Goal: Check status: Check status

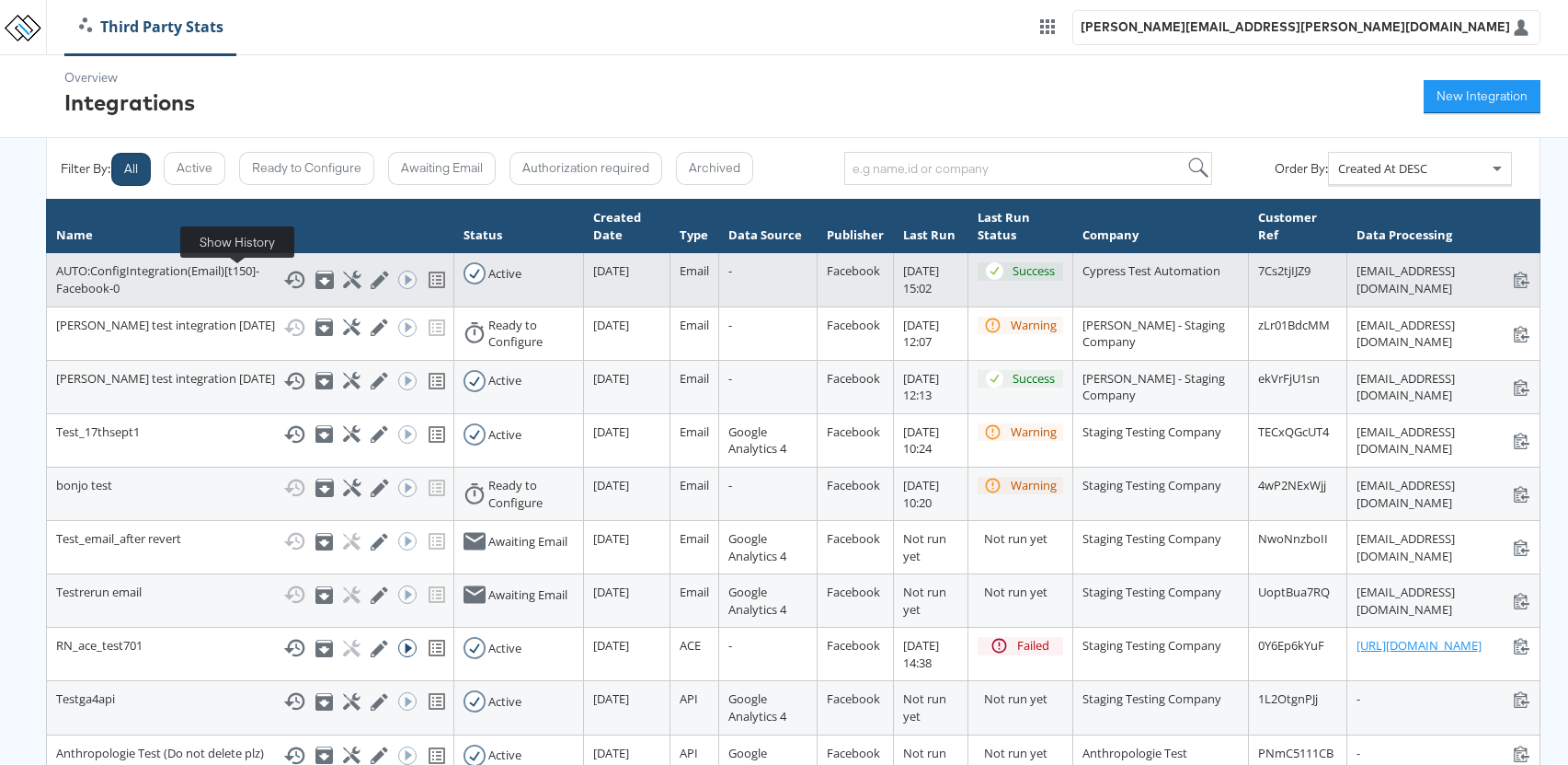
click at [283, 283] on icon at bounding box center [294, 279] width 22 height 22
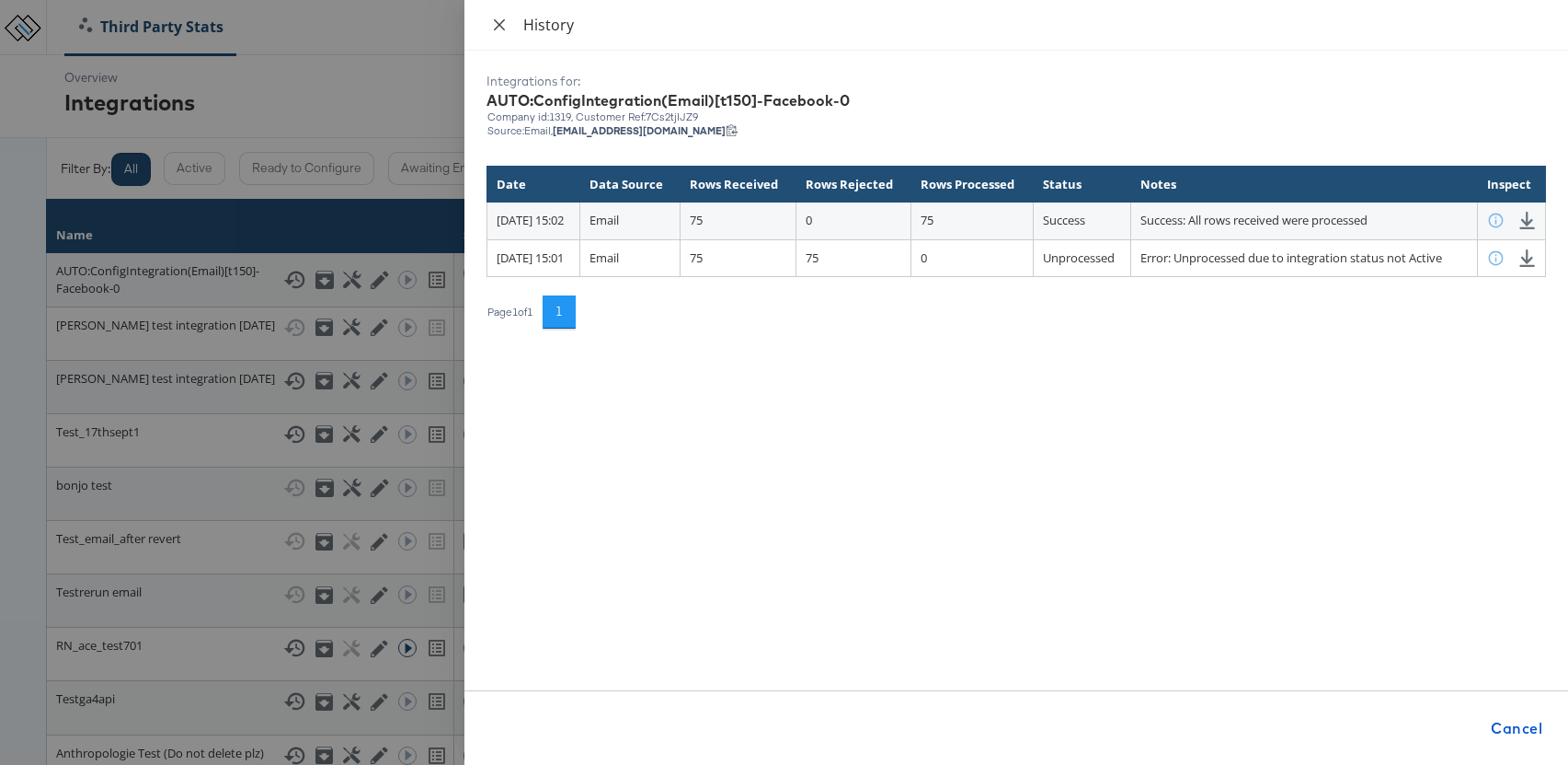
click at [498, 28] on icon "close" at bounding box center [499, 25] width 15 height 15
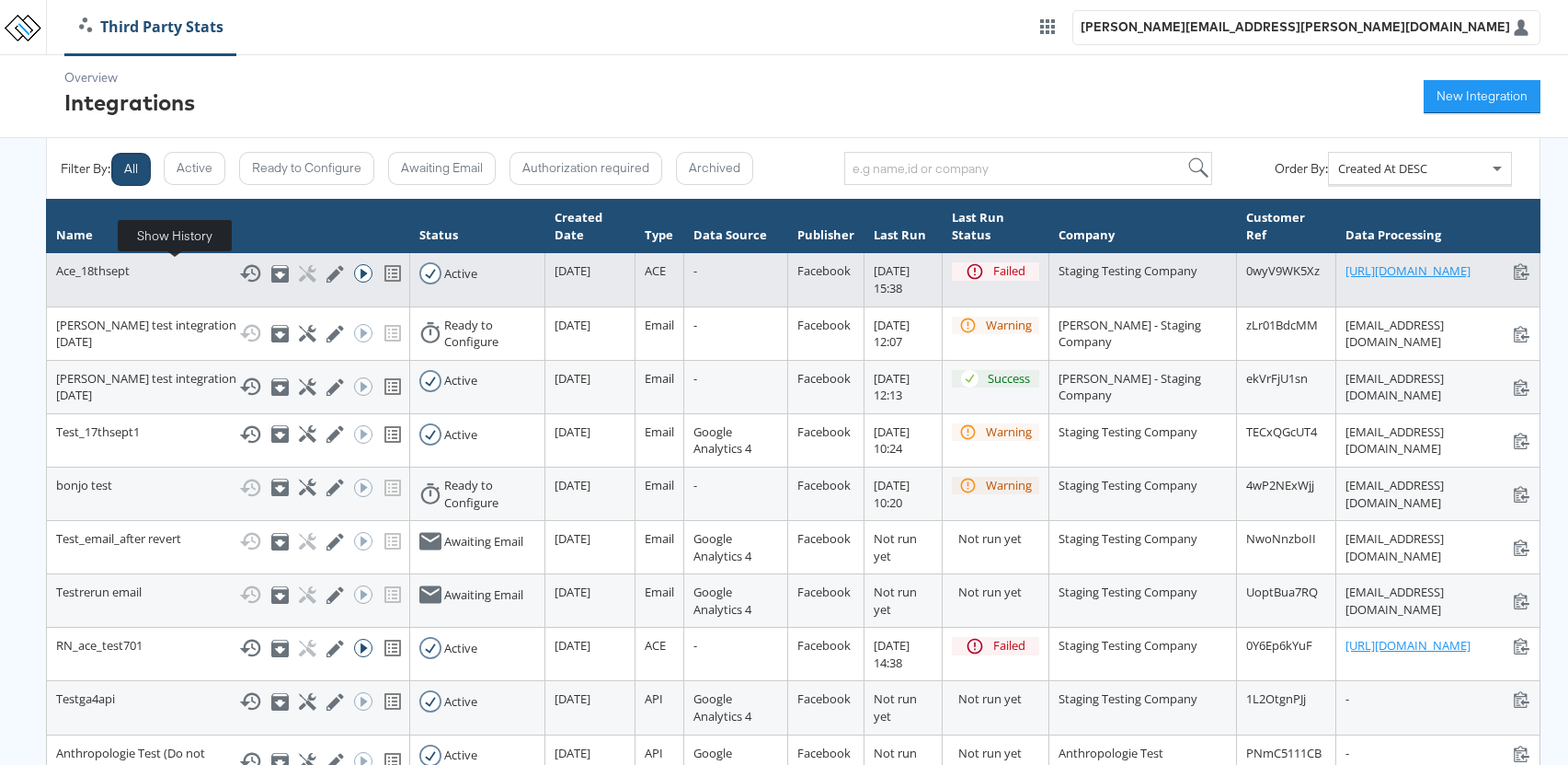
click at [239, 270] on icon at bounding box center [250, 273] width 22 height 22
